Goal: Transaction & Acquisition: Download file/media

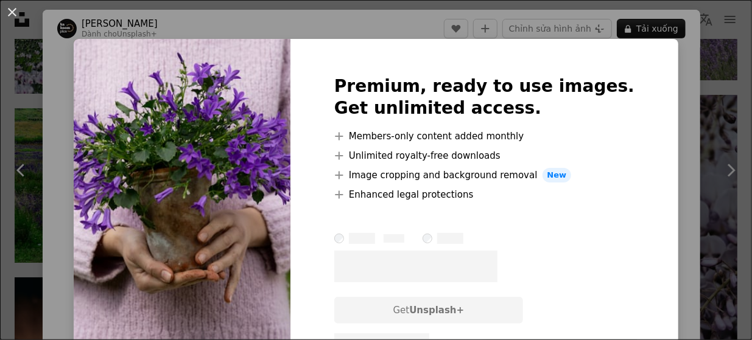
scroll to position [243, 0]
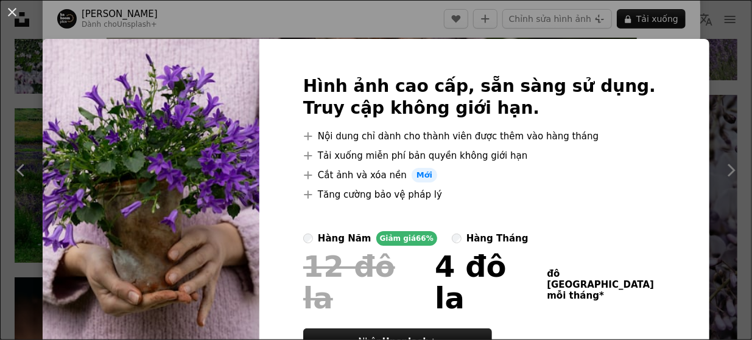
click at [175, 142] on img at bounding box center [151, 230] width 217 height 382
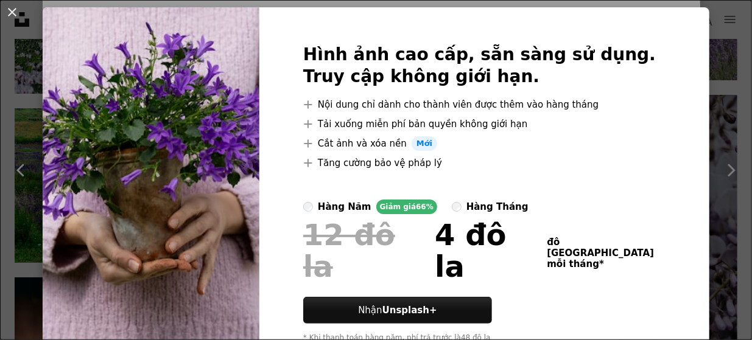
scroll to position [0, 0]
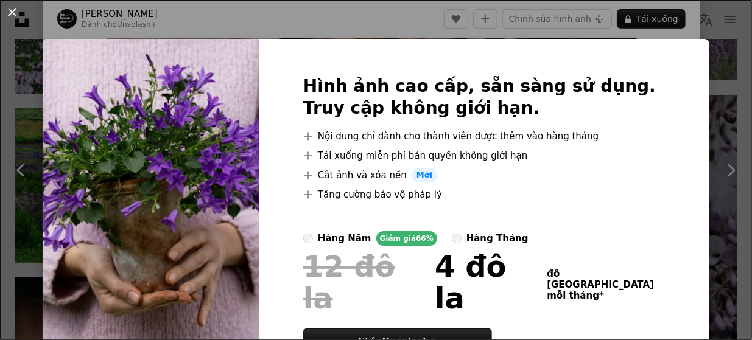
click at [566, 20] on div "An X shape Hình ảnh cao cấp, sẵn sàng sử dụng. Truy cập không giới hạn. A plus …" at bounding box center [376, 170] width 752 height 340
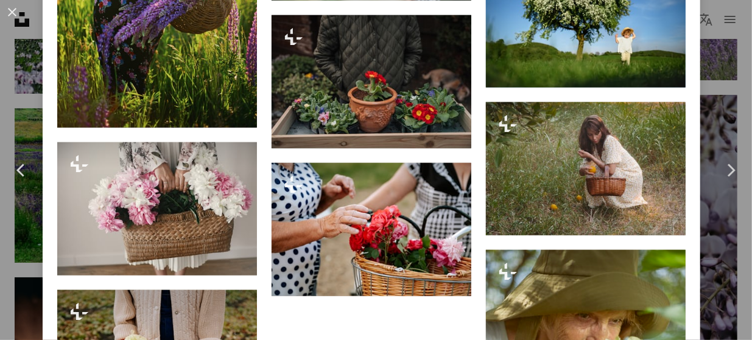
scroll to position [2678, 0]
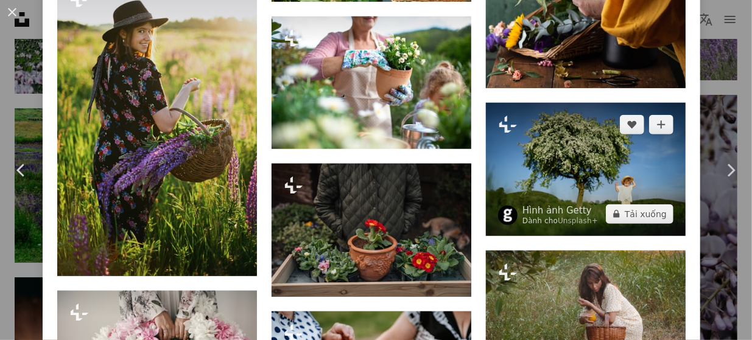
click at [585, 112] on img at bounding box center [586, 169] width 200 height 133
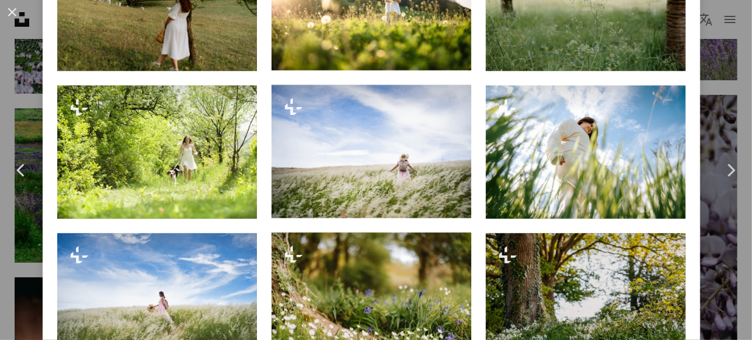
scroll to position [974, 0]
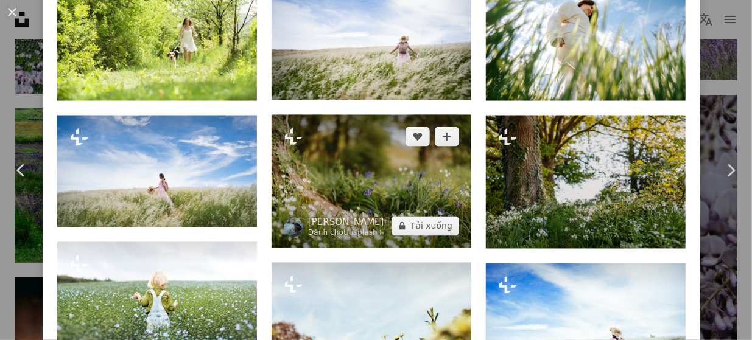
click at [363, 146] on img at bounding box center [371, 181] width 200 height 133
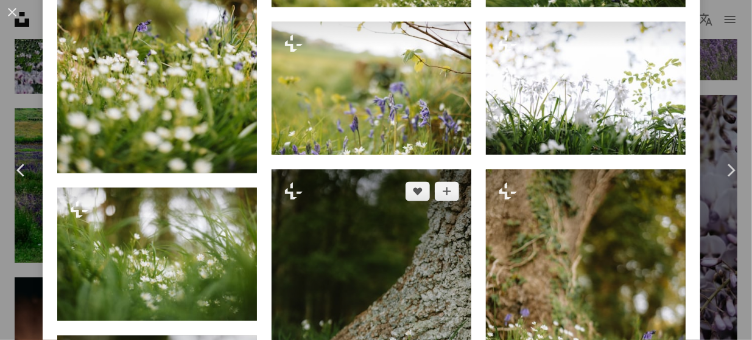
scroll to position [974, 0]
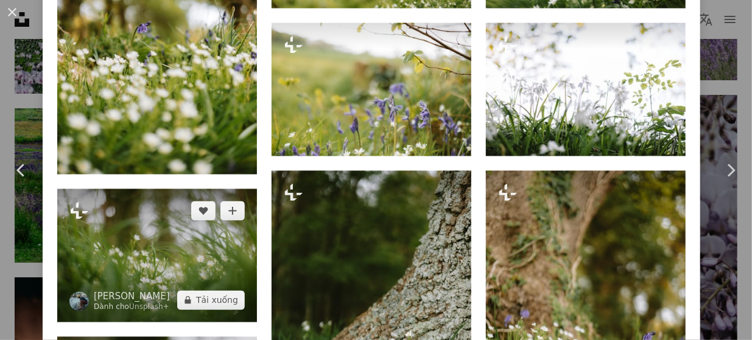
click at [175, 222] on img at bounding box center [157, 255] width 200 height 133
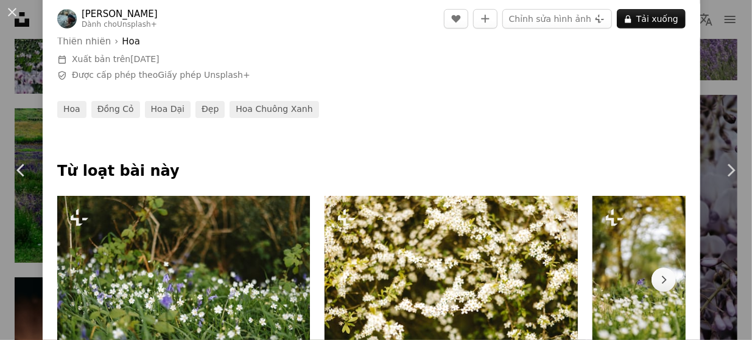
scroll to position [548, 0]
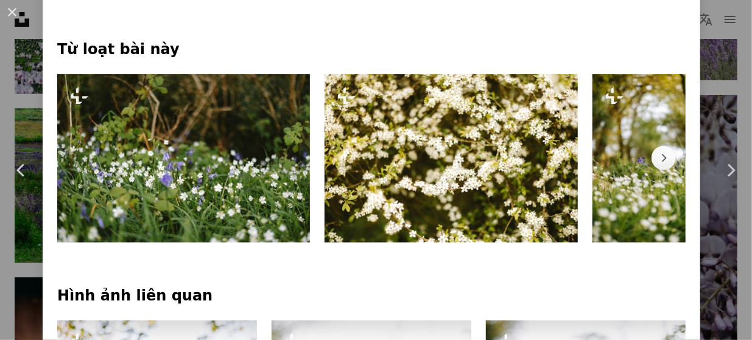
click at [122, 170] on img at bounding box center [183, 158] width 253 height 169
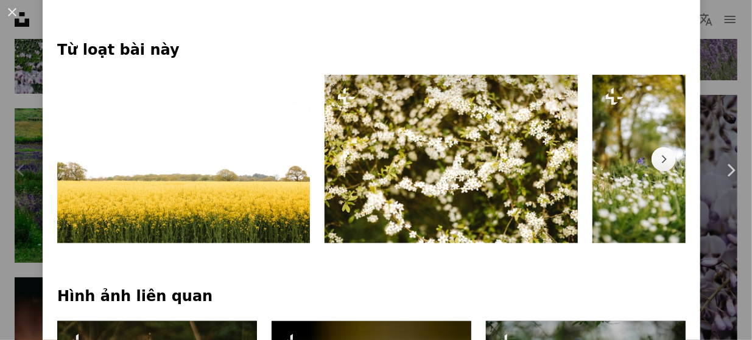
scroll to position [548, 0]
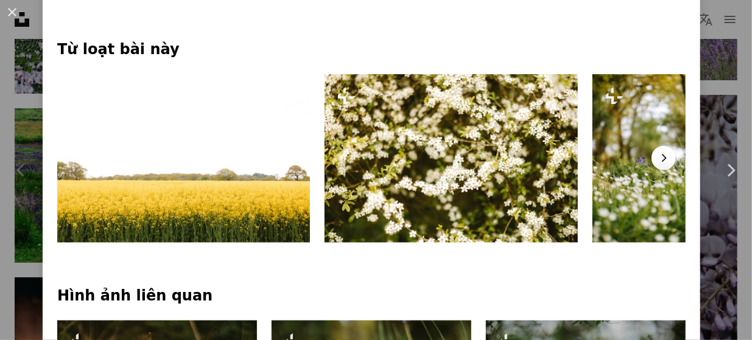
click at [657, 160] on icon "Chevron right" at bounding box center [663, 158] width 12 height 12
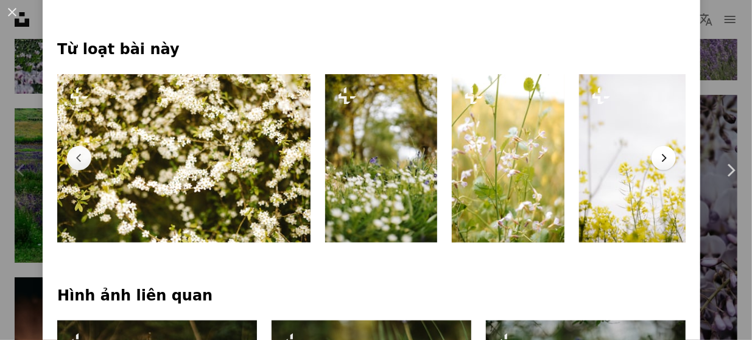
click at [657, 160] on icon "Chevron right" at bounding box center [663, 158] width 12 height 12
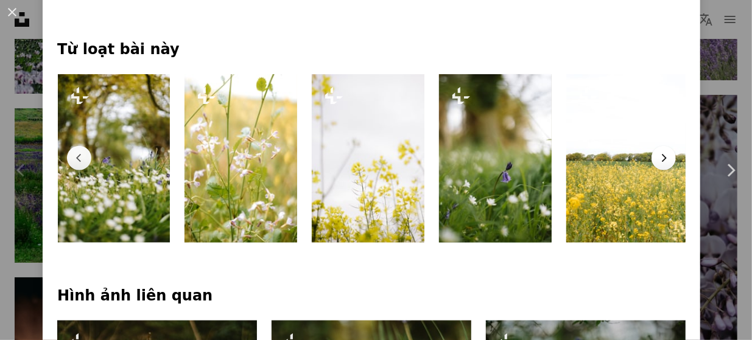
click at [657, 160] on icon "Chevron right" at bounding box center [663, 158] width 12 height 12
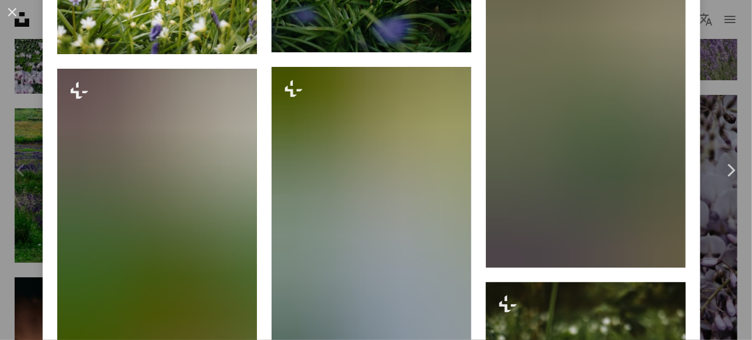
scroll to position [4017, 0]
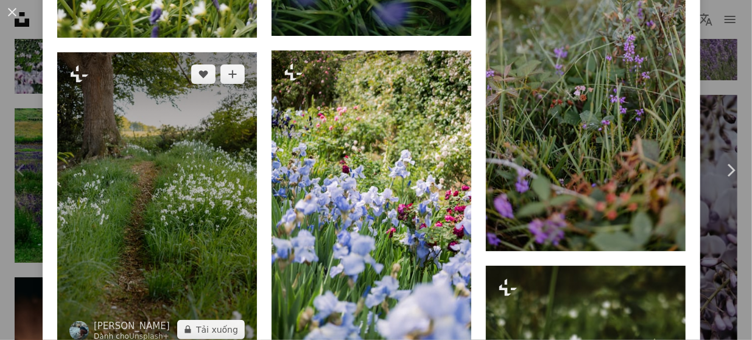
click at [161, 146] on img at bounding box center [157, 201] width 200 height 299
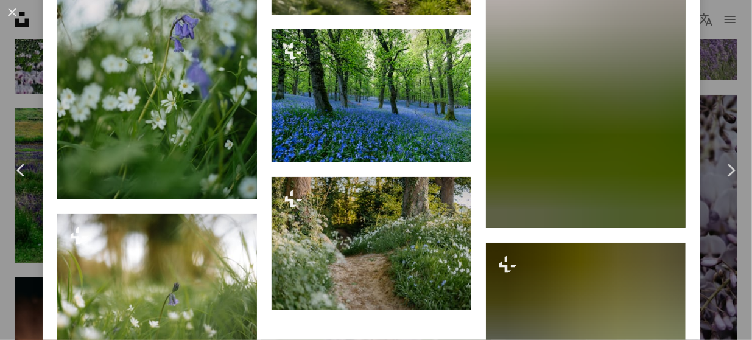
scroll to position [3834, 0]
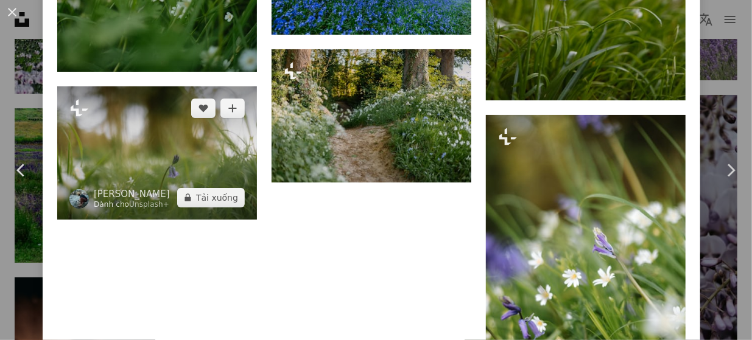
click at [196, 111] on img at bounding box center [157, 152] width 200 height 133
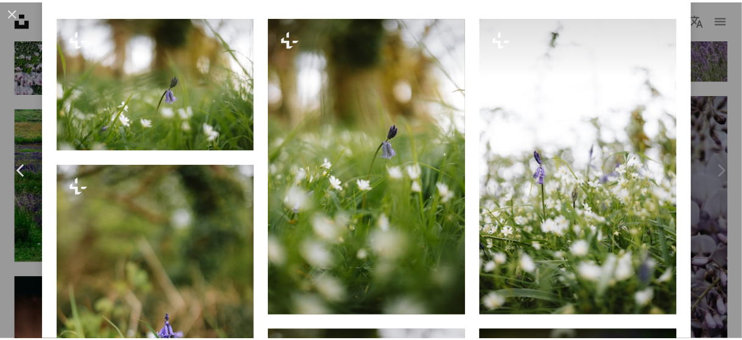
scroll to position [1095, 0]
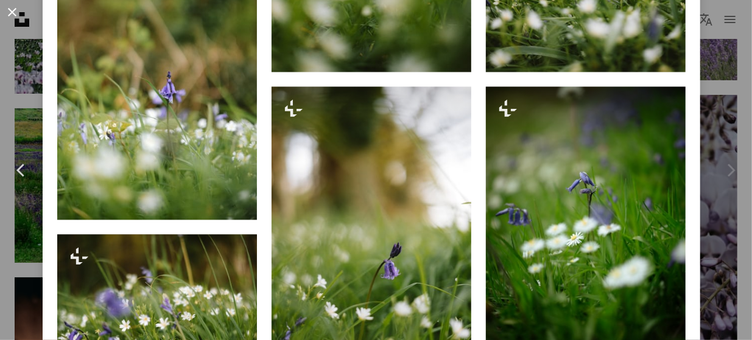
click at [9, 12] on button "An X shape" at bounding box center [12, 12] width 15 height 15
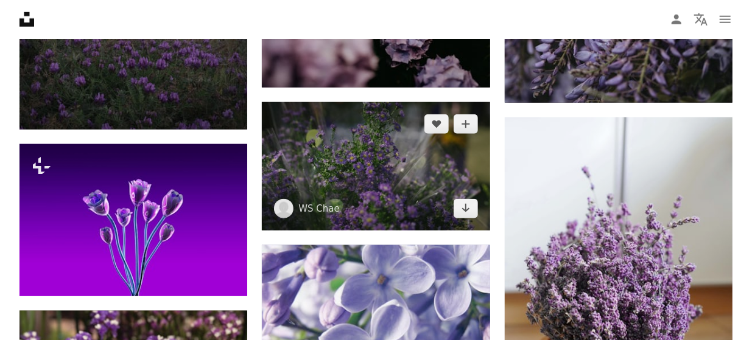
scroll to position [2860, 0]
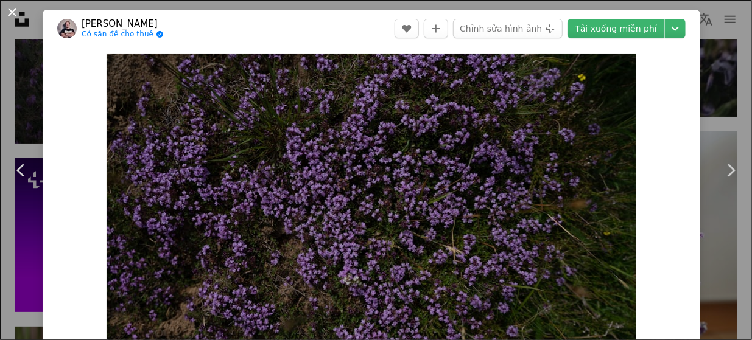
click at [12, 15] on button "An X shape" at bounding box center [12, 12] width 15 height 15
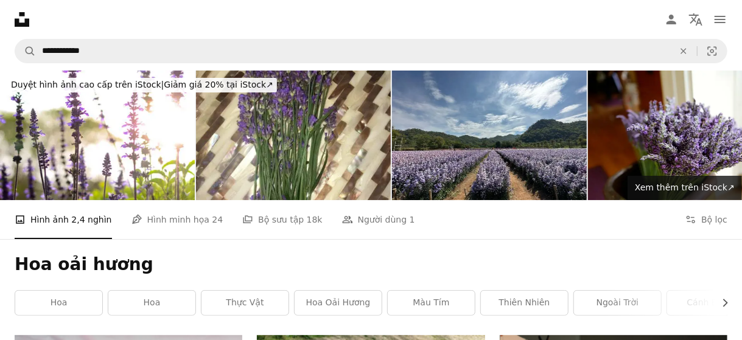
drag, startPoint x: 667, startPoint y: 134, endPoint x: 678, endPoint y: 134, distance: 11.0
click at [669, 254] on h1 "Hoa oải hương" at bounding box center [371, 265] width 713 height 22
